Goal: Transaction & Acquisition: Obtain resource

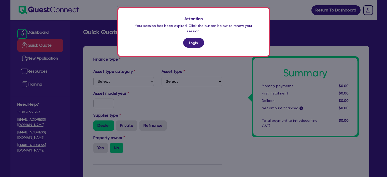
scroll to position [143, 0]
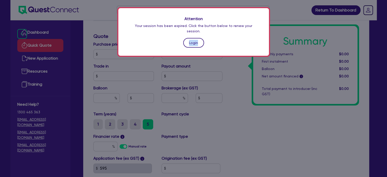
click at [196, 34] on div "Attention Your session has been expired. Click the button below to renew your s…" at bounding box center [193, 32] width 151 height 48
click at [196, 38] on link "Login" at bounding box center [193, 43] width 21 height 10
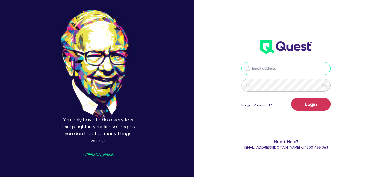
click at [272, 67] on input "email" at bounding box center [285, 68] width 89 height 13
type input "[EMAIL_ADDRESS][PERSON_NAME][DOMAIN_NAME]"
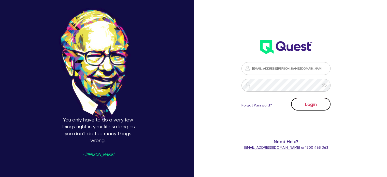
click at [312, 108] on button "Login" at bounding box center [310, 104] width 39 height 13
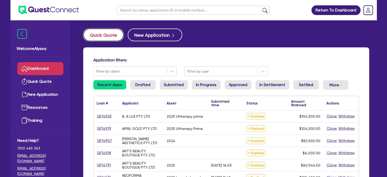
click at [103, 36] on button "Quick Quote" at bounding box center [103, 34] width 40 height 13
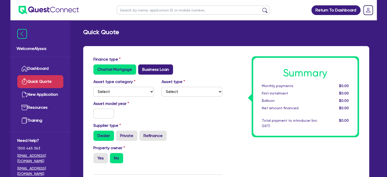
click at [151, 70] on label "Business Loan" at bounding box center [155, 69] width 35 height 10
click at [141, 68] on input "Business Loan" at bounding box center [139, 65] width 3 height 3
radio input "true"
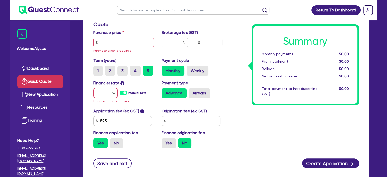
scroll to position [99, 0]
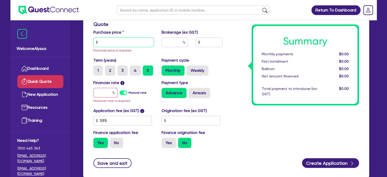
click at [126, 40] on input "text" at bounding box center [123, 42] width 61 height 10
click at [106, 43] on input "2,350" at bounding box center [123, 42] width 61 height 10
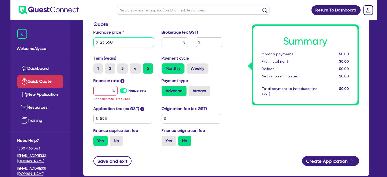
type input "23,350"
click at [103, 89] on input "text" at bounding box center [105, 91] width 24 height 10
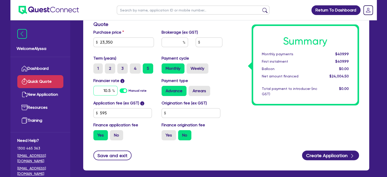
type input "10.5"
click at [170, 43] on input "text" at bounding box center [175, 42] width 26 height 10
type input "4"
type input "960.18"
click at [218, 135] on div "Yes No" at bounding box center [192, 135] width 61 height 10
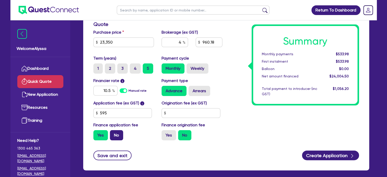
click at [114, 135] on label "No" at bounding box center [116, 135] width 13 height 10
click at [113, 133] on input "No" at bounding box center [111, 131] width 3 height 3
radio input "true"
type input "934"
